Goal: Task Accomplishment & Management: Complete application form

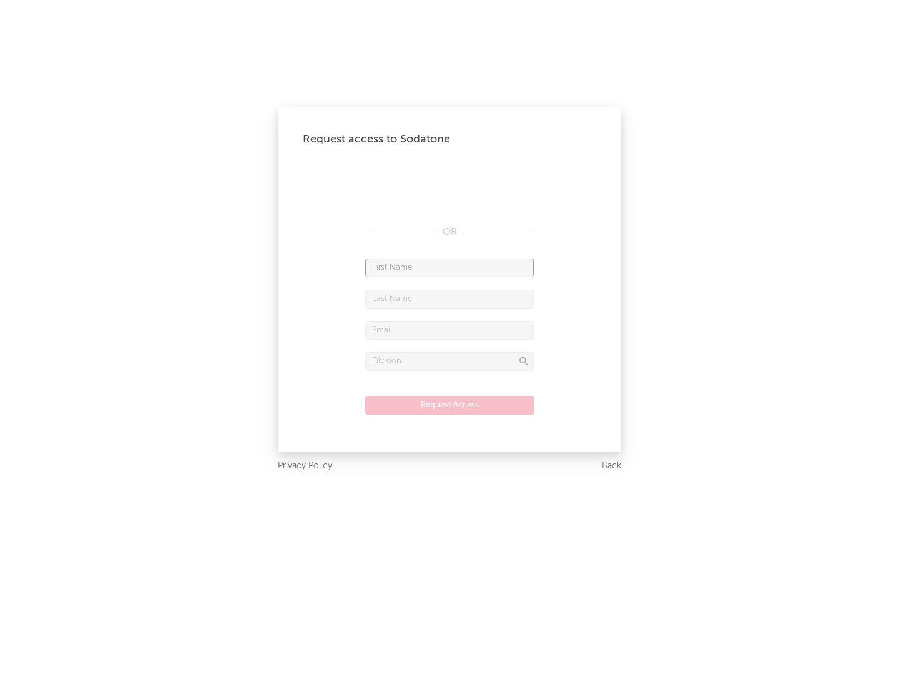
click at [449, 267] on input "text" at bounding box center [449, 267] width 169 height 19
type input "[PERSON_NAME]"
click at [449, 298] on input "text" at bounding box center [449, 299] width 169 height 19
type input "[PERSON_NAME]"
click at [449, 330] on input "text" at bounding box center [449, 330] width 169 height 19
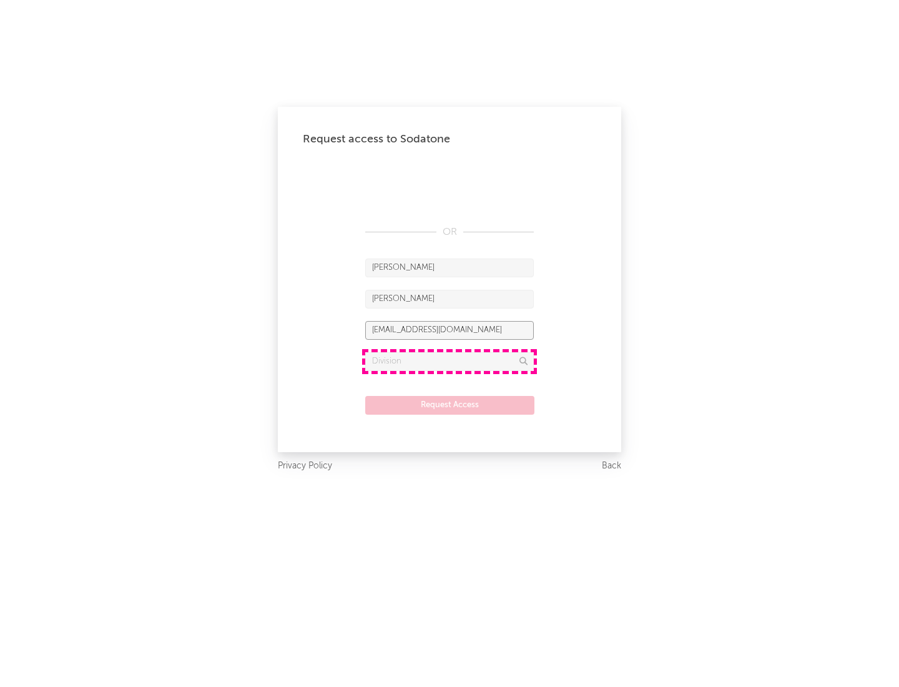
type input "[EMAIL_ADDRESS][DOMAIN_NAME]"
click at [449, 361] on input "text" at bounding box center [449, 361] width 169 height 19
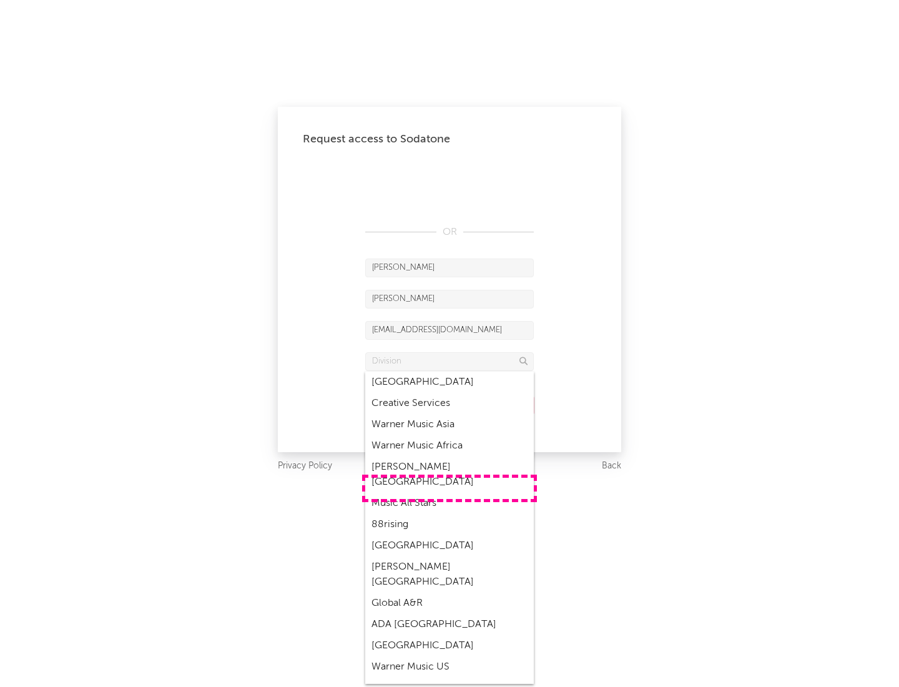
click at [449, 493] on div "Music All Stars" at bounding box center [449, 503] width 169 height 21
type input "Music All Stars"
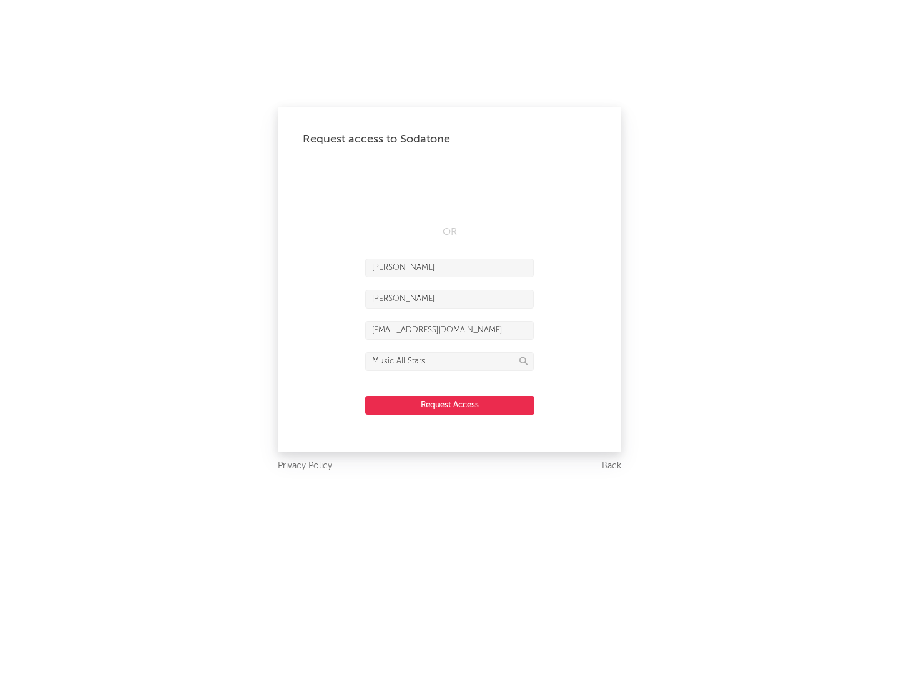
click at [449, 404] on button "Request Access" at bounding box center [449, 405] width 169 height 19
